Goal: Information Seeking & Learning: Learn about a topic

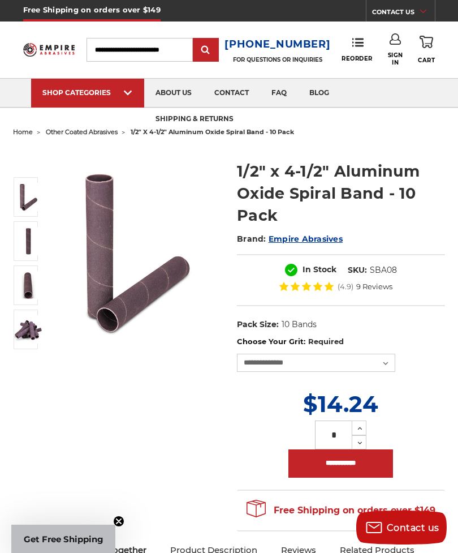
click at [144, 120] on link "shipping & returns" at bounding box center [194, 119] width 101 height 29
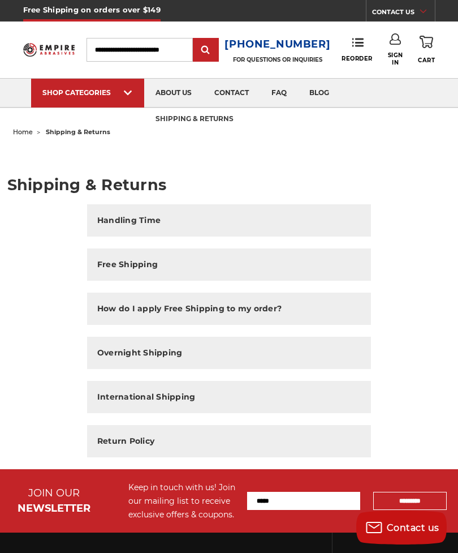
click at [153, 259] on h2 "Free Shipping" at bounding box center [127, 265] width 61 height 12
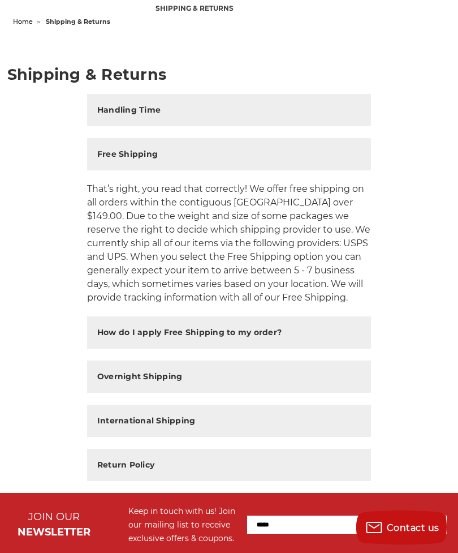
scroll to position [109, 0]
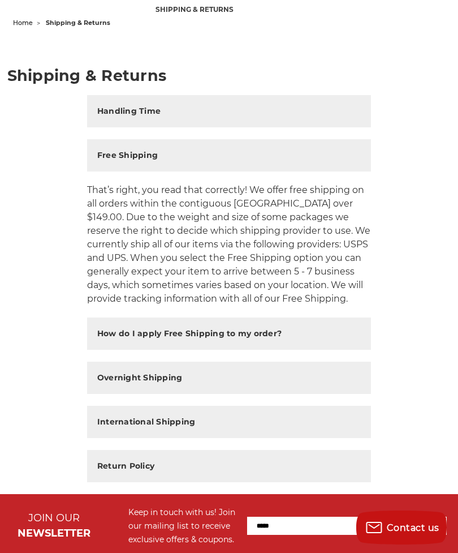
click at [109, 112] on h2 "Handling Time" at bounding box center [128, 111] width 63 height 12
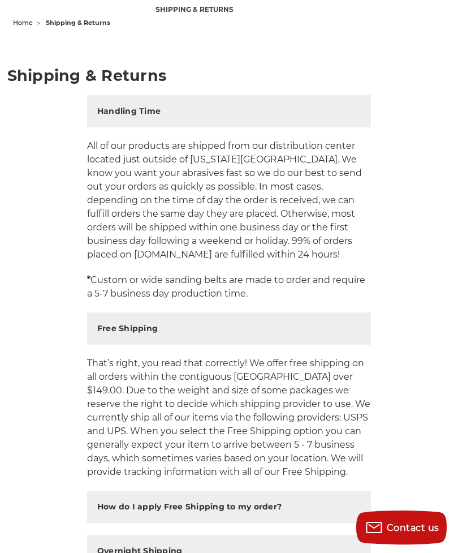
click at [98, 315] on button "Free Shipping" at bounding box center [229, 328] width 284 height 32
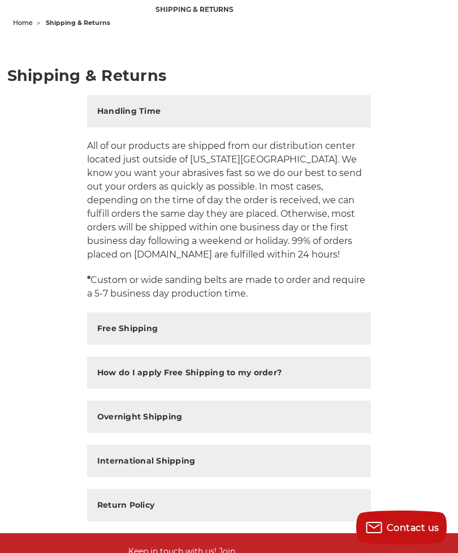
click at [104, 115] on h2 "Handling Time" at bounding box center [128, 111] width 63 height 12
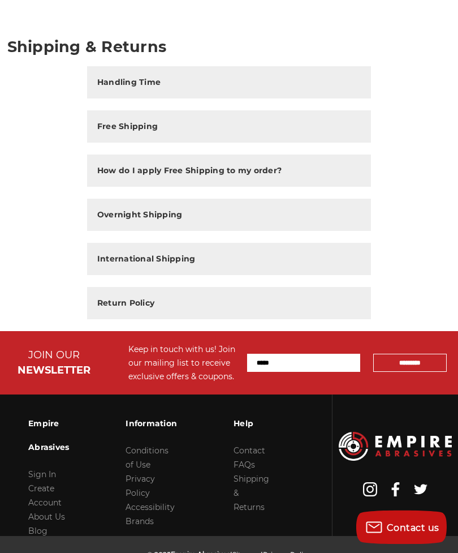
scroll to position [148, 0]
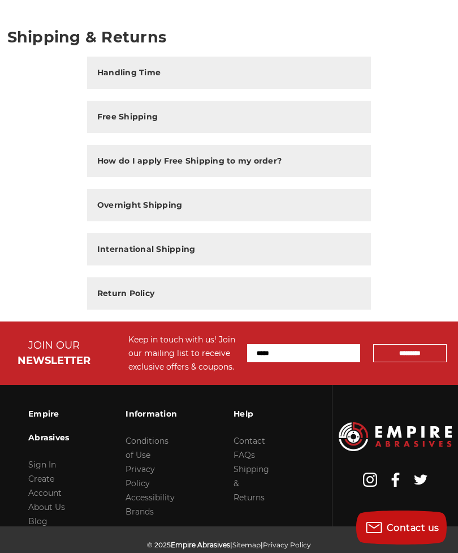
click at [110, 164] on h2 "How do I apply Free Shipping to my order?" at bounding box center [189, 161] width 185 height 12
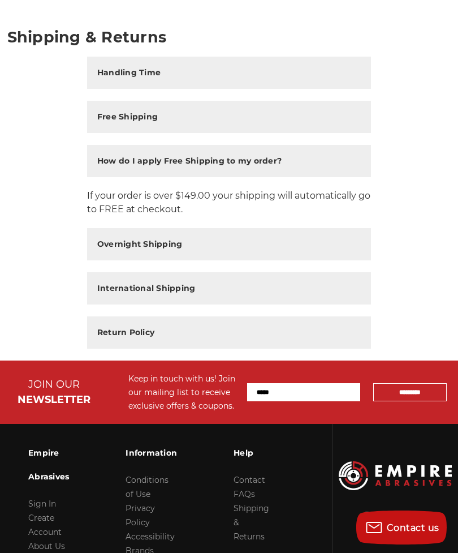
click at [104, 162] on h2 "How do I apply Free Shipping to my order?" at bounding box center [189, 161] width 185 height 12
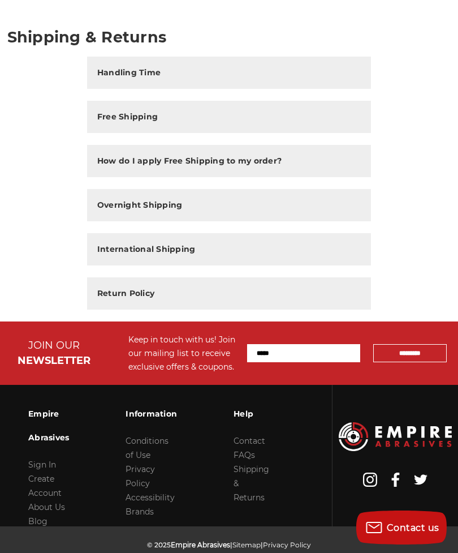
click at [113, 119] on h2 "Free Shipping" at bounding box center [127, 117] width 61 height 12
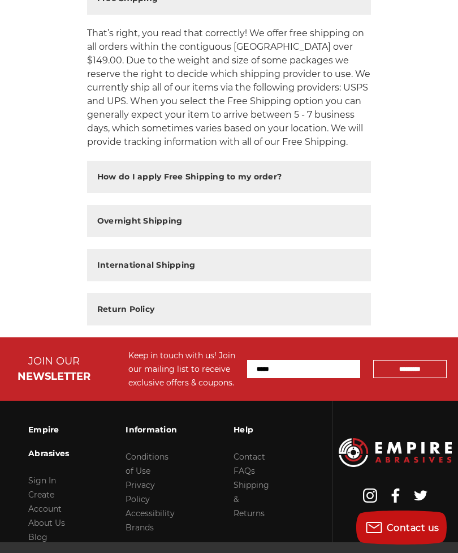
scroll to position [282, 0]
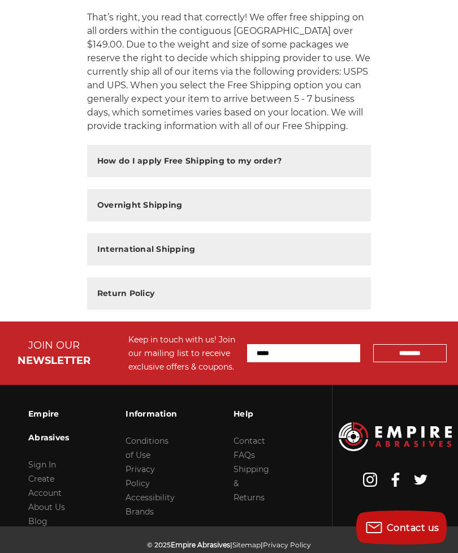
click at [262, 466] on link "Shipping & Returns" at bounding box center [252, 483] width 36 height 38
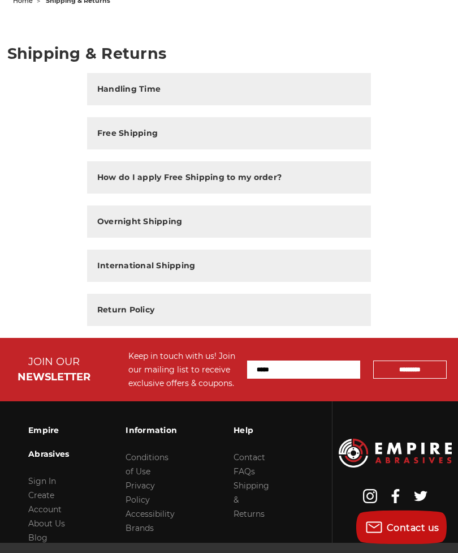
scroll to position [148, 0]
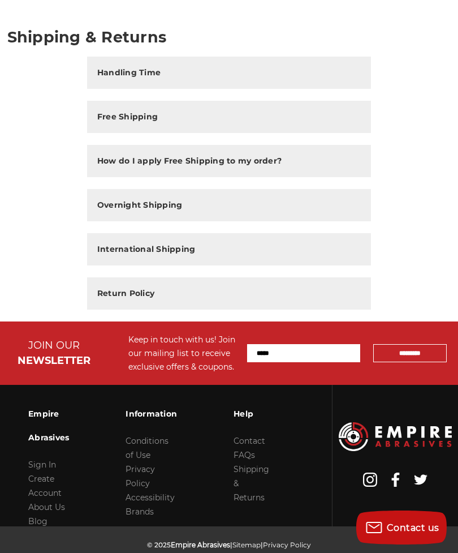
click at [249, 450] on link "FAQs" at bounding box center [245, 455] width 22 height 10
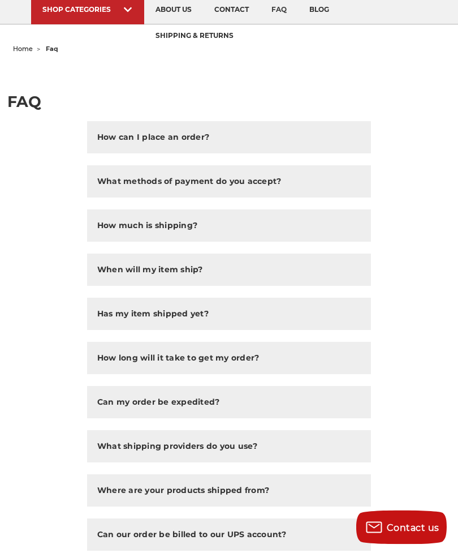
scroll to position [87, 0]
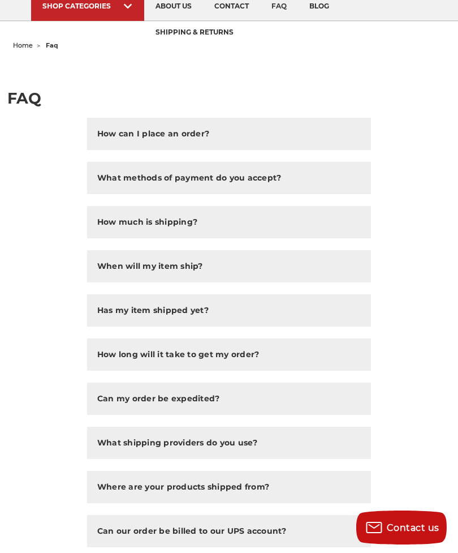
click at [188, 222] on h2 "How much is shipping?" at bounding box center [147, 222] width 100 height 12
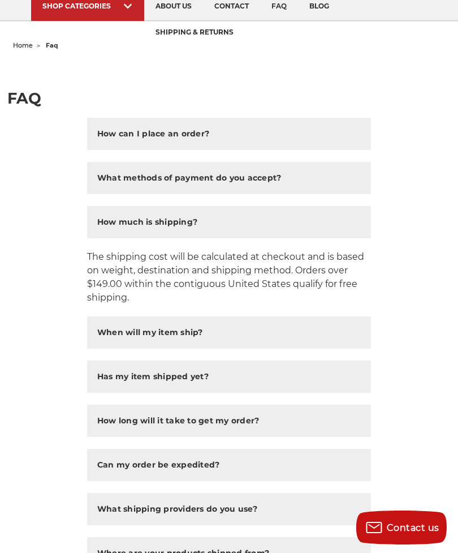
scroll to position [0, 0]
click at [193, 218] on h2 "How much is shipping?" at bounding box center [147, 222] width 100 height 12
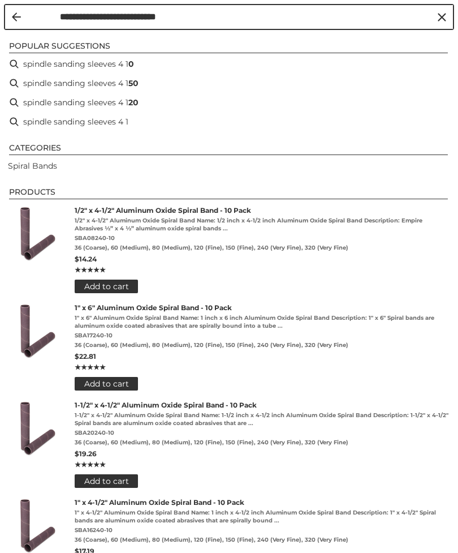
type input "**********"
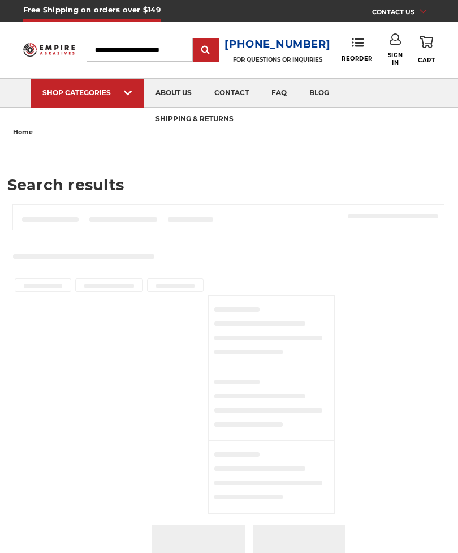
type input "**********"
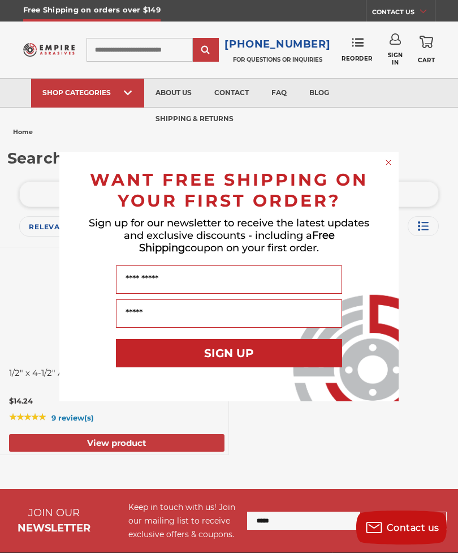
click at [389, 160] on circle "Close dialog" at bounding box center [389, 162] width 11 height 11
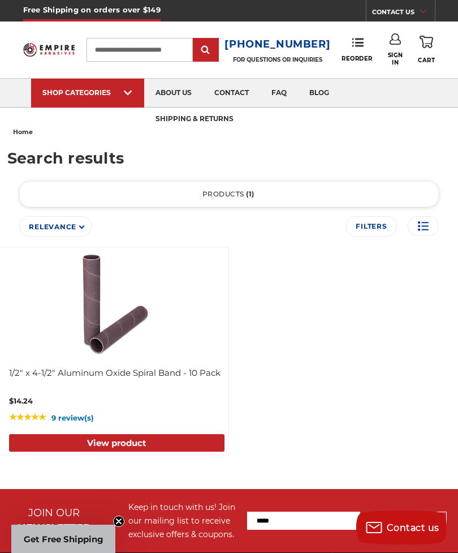
click at [75, 224] on span "Relevance" at bounding box center [53, 226] width 48 height 8
